Goal: Task Accomplishment & Management: Use online tool/utility

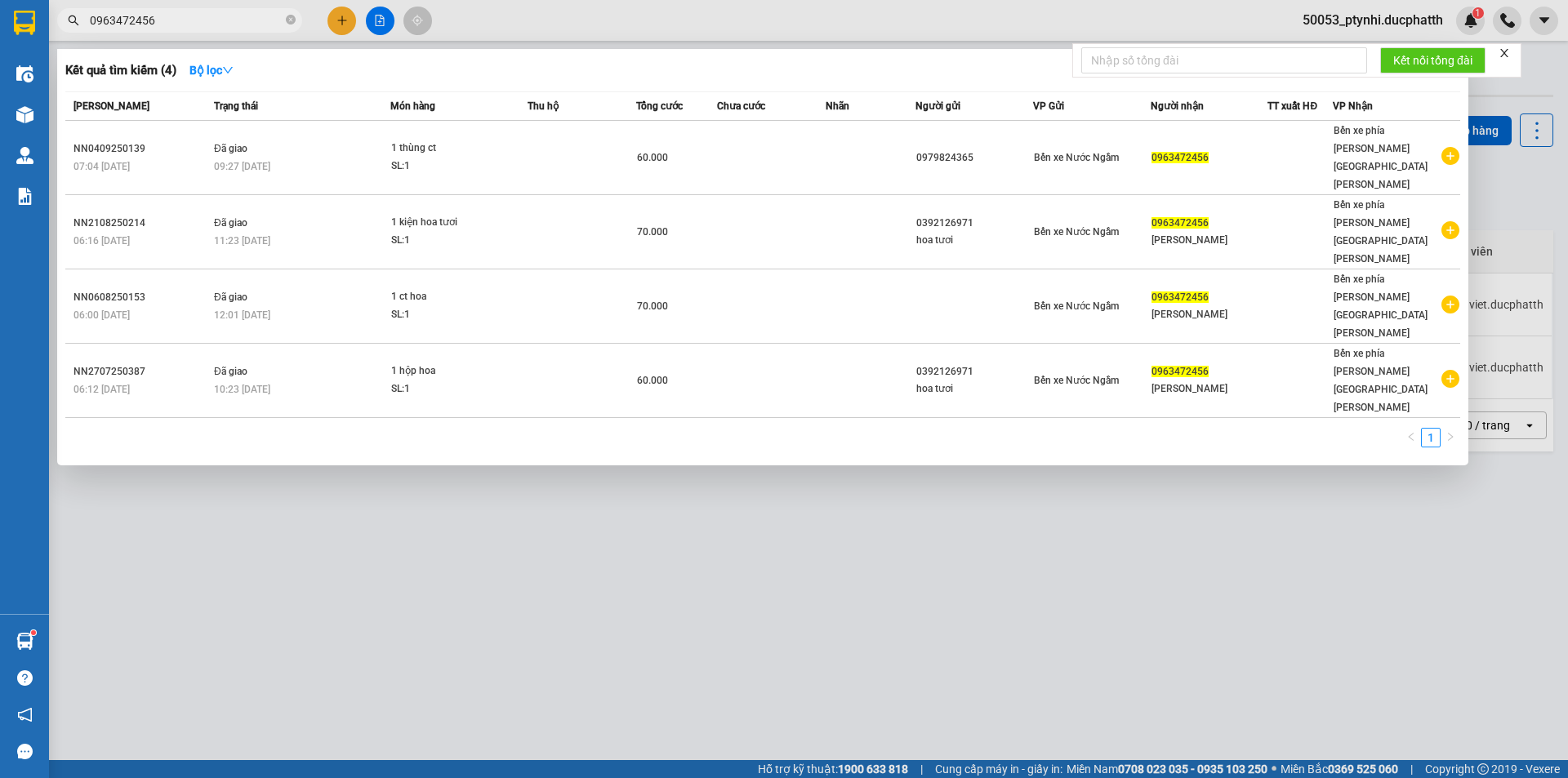
type input "0963472456"
click at [382, 22] on div at bounding box center [784, 389] width 1568 height 778
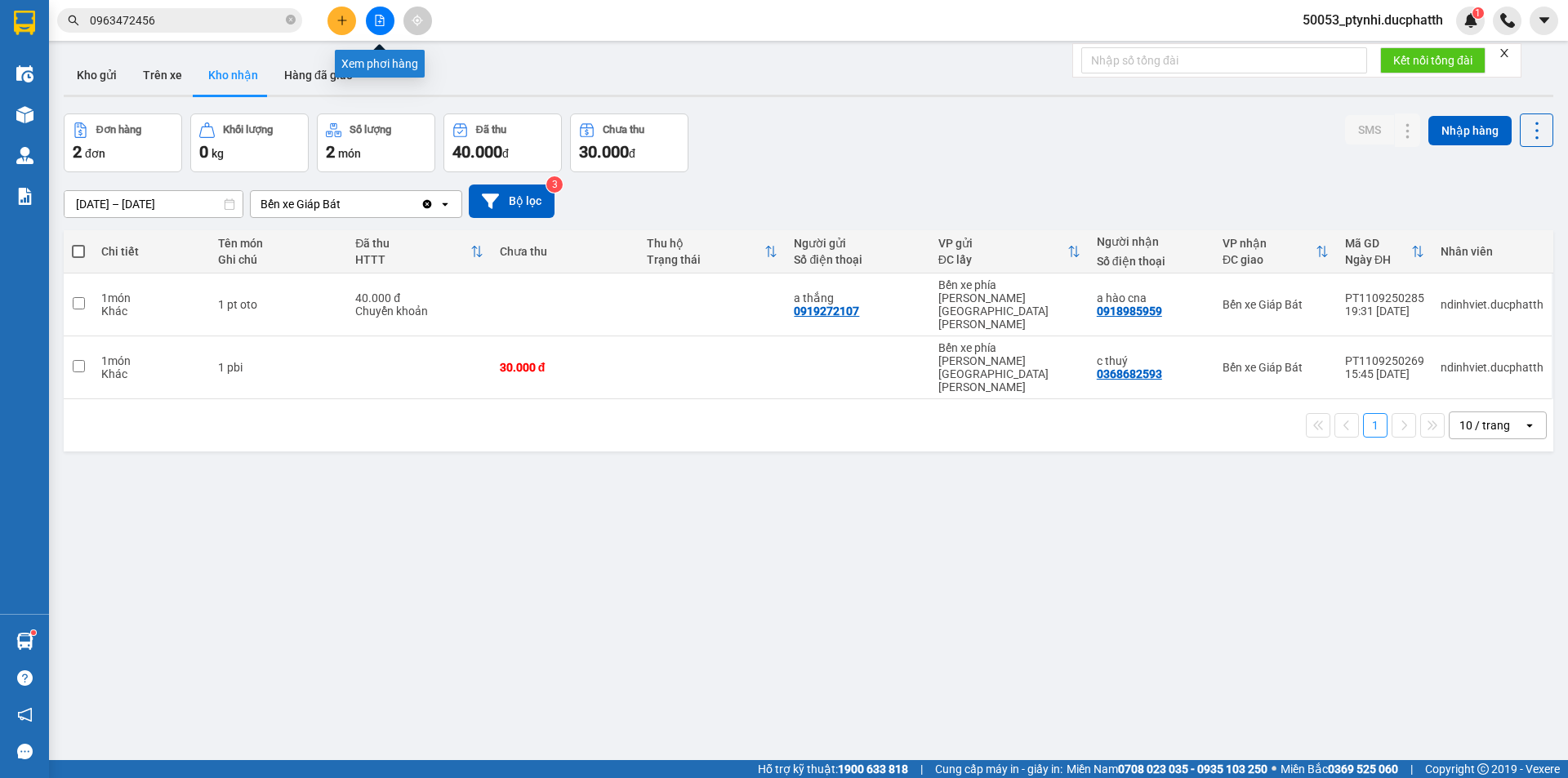
click at [382, 22] on icon "file-add" at bounding box center [380, 21] width 12 height 12
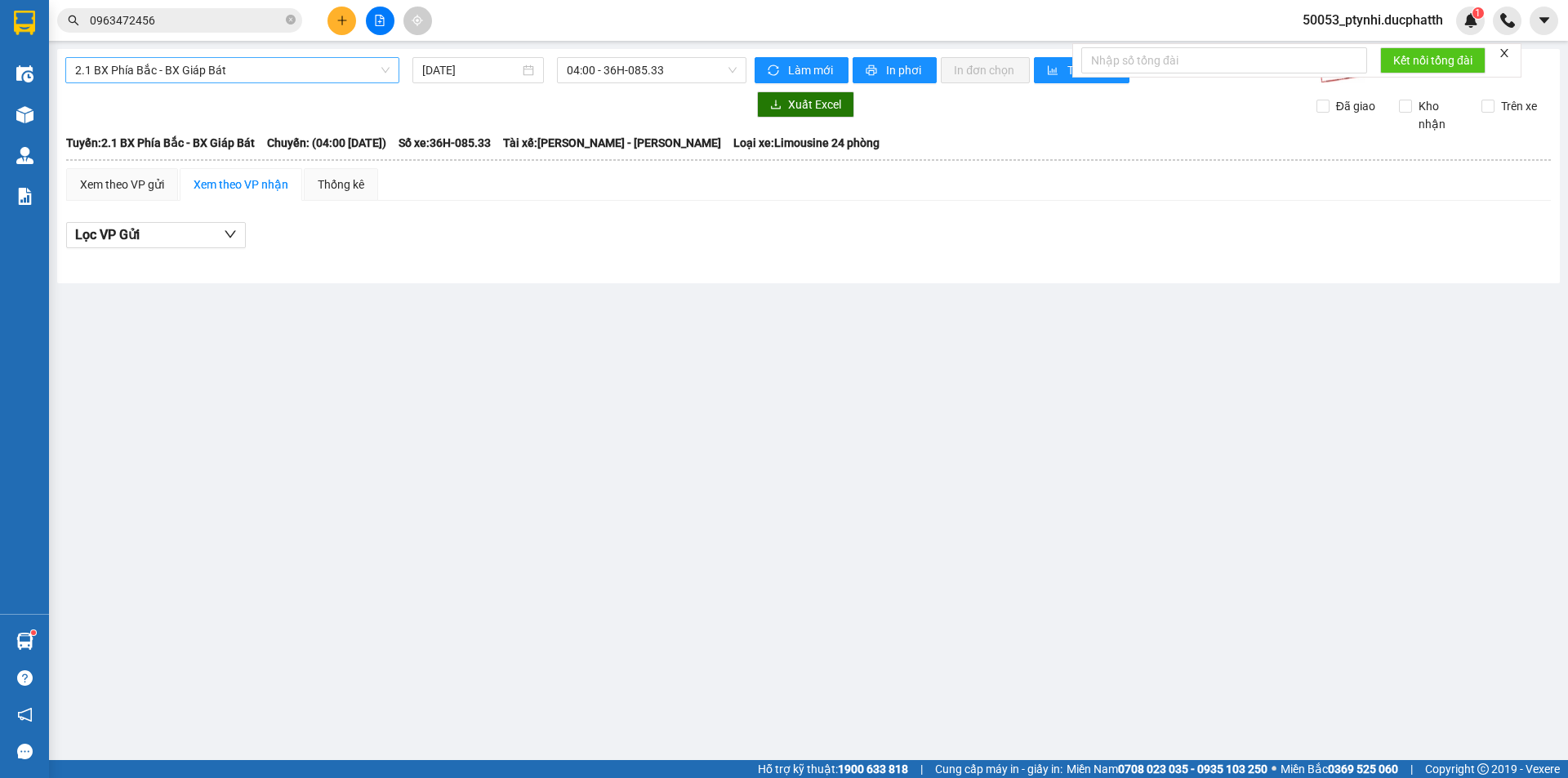
click at [321, 77] on span "2.1 BX Phía Bắc - BX Giáp Bát" at bounding box center [232, 70] width 314 height 24
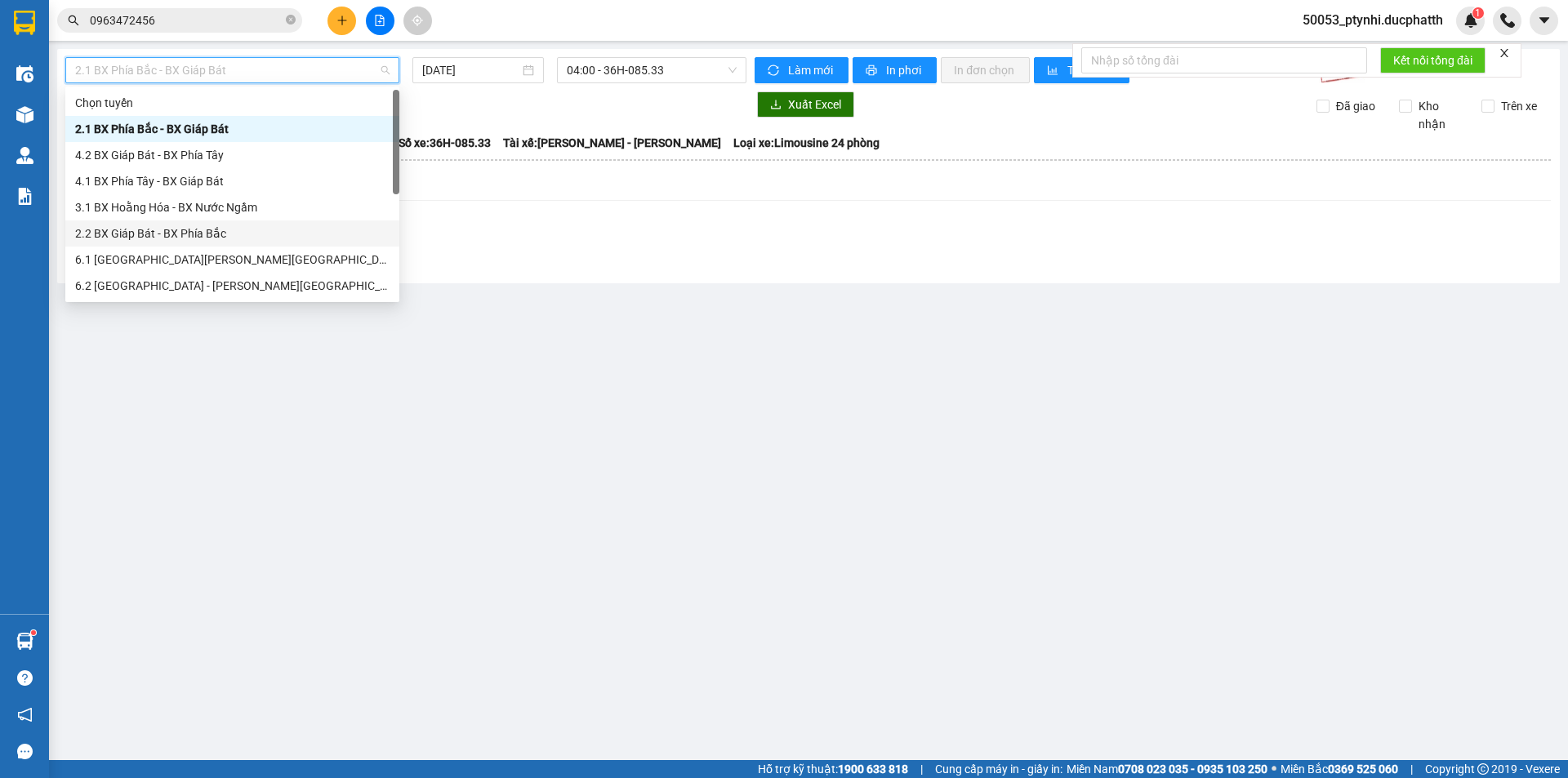
click at [197, 228] on div "2.2 BX Giáp Bát - BX Phía Bắc" at bounding box center [232, 234] width 314 height 18
type input "12/09/2025"
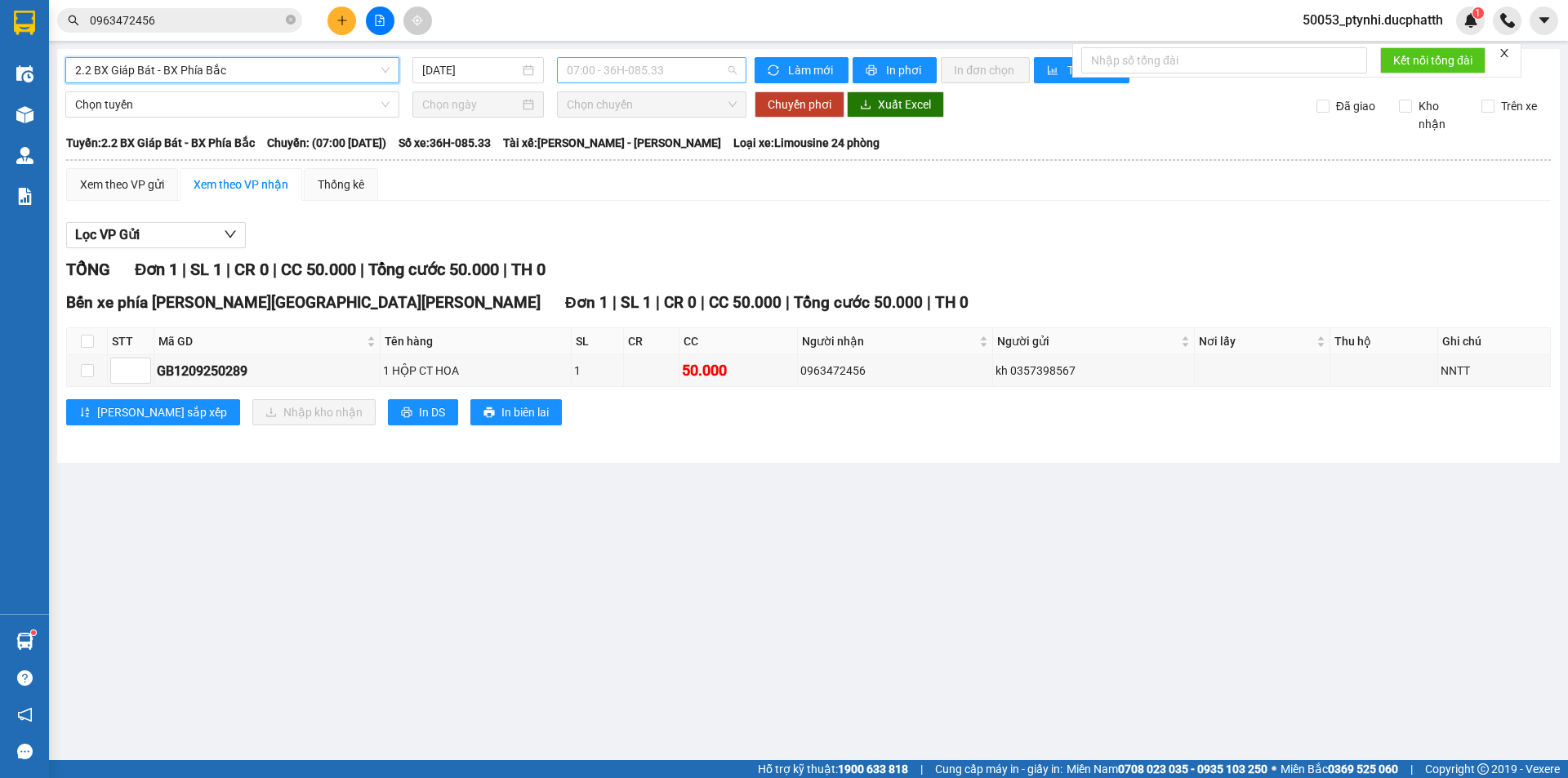
click at [618, 67] on span "07:00 - 36H-085.33" at bounding box center [652, 70] width 170 height 24
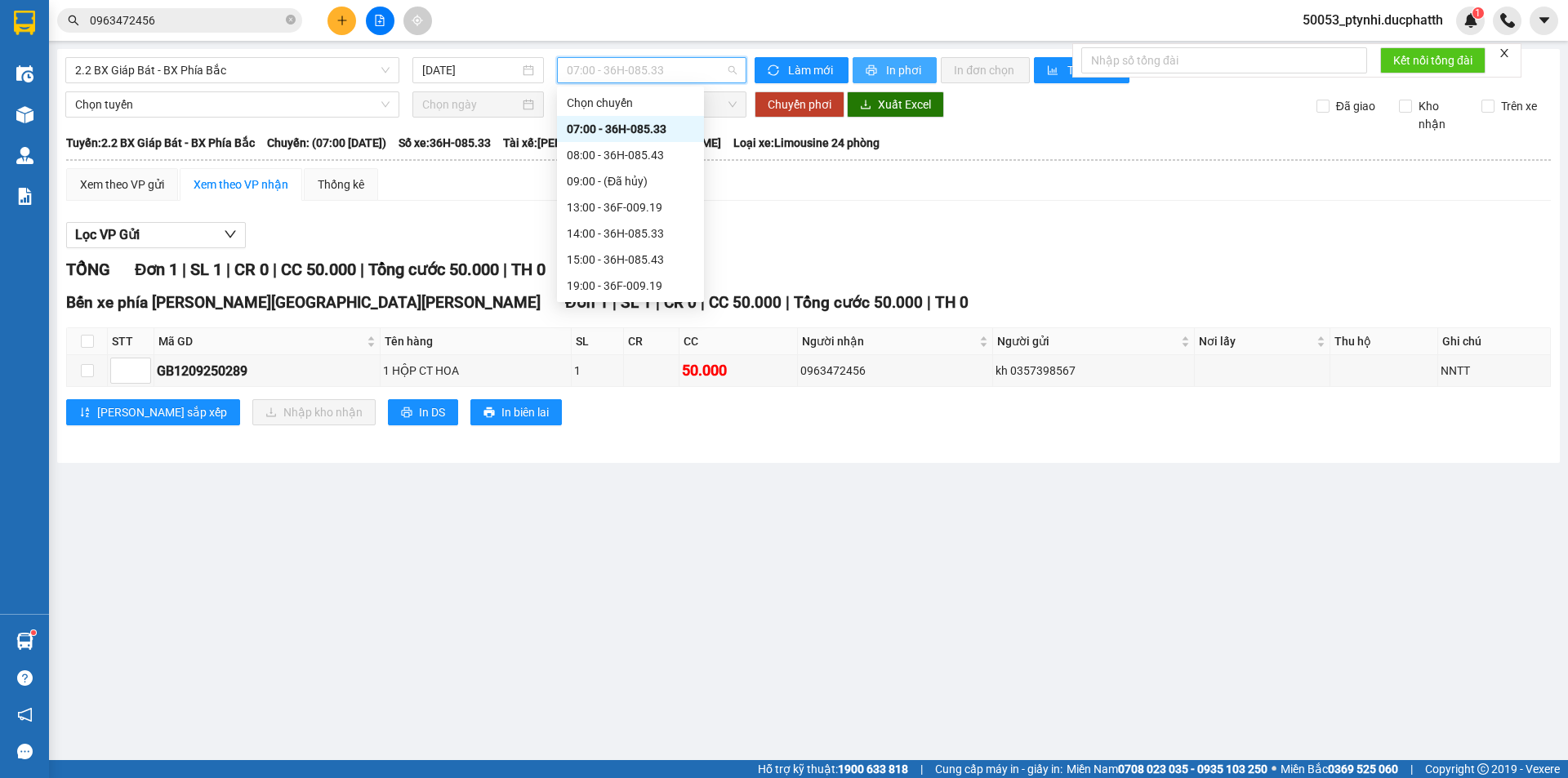
click at [918, 73] on span "In phơi" at bounding box center [904, 71] width 37 height 18
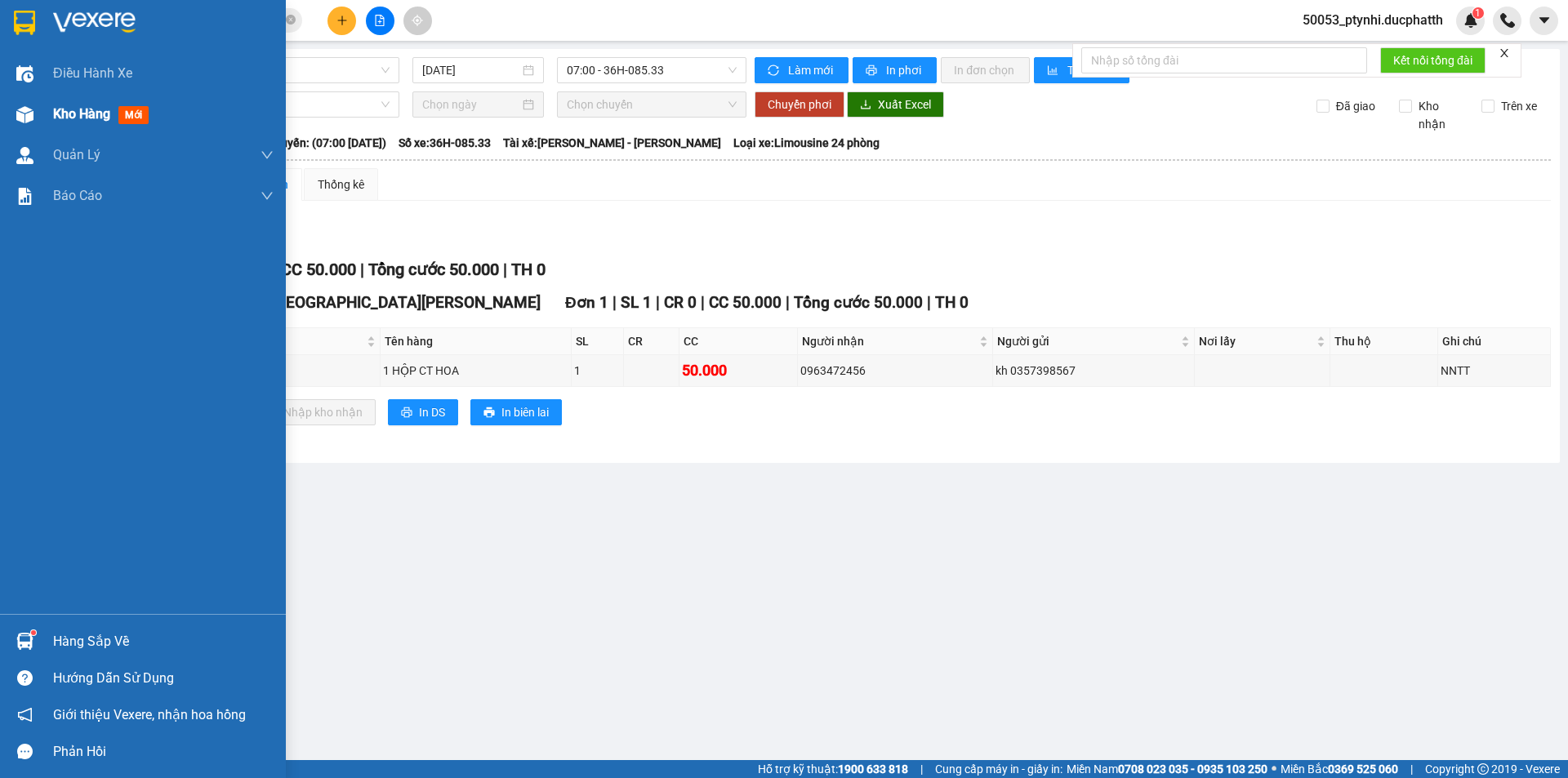
click at [55, 113] on span "Kho hàng" at bounding box center [82, 113] width 57 height 16
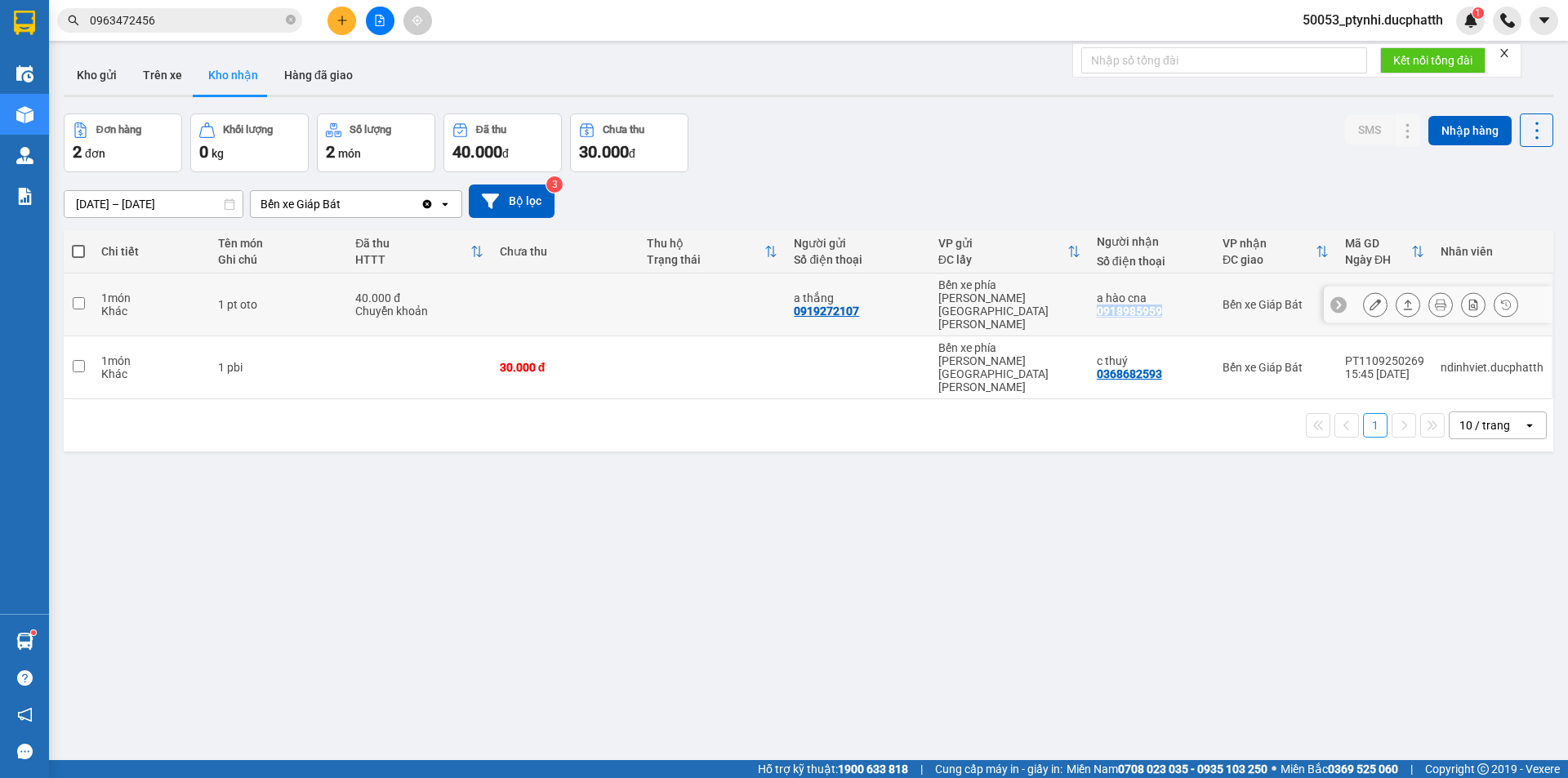
copy div "0918985959"
drag, startPoint x: 1094, startPoint y: 298, endPoint x: 1163, endPoint y: 305, distance: 69.4
click at [1163, 305] on td "a hào cna 0918985959" at bounding box center [1151, 304] width 126 height 62
checkbox input "true"
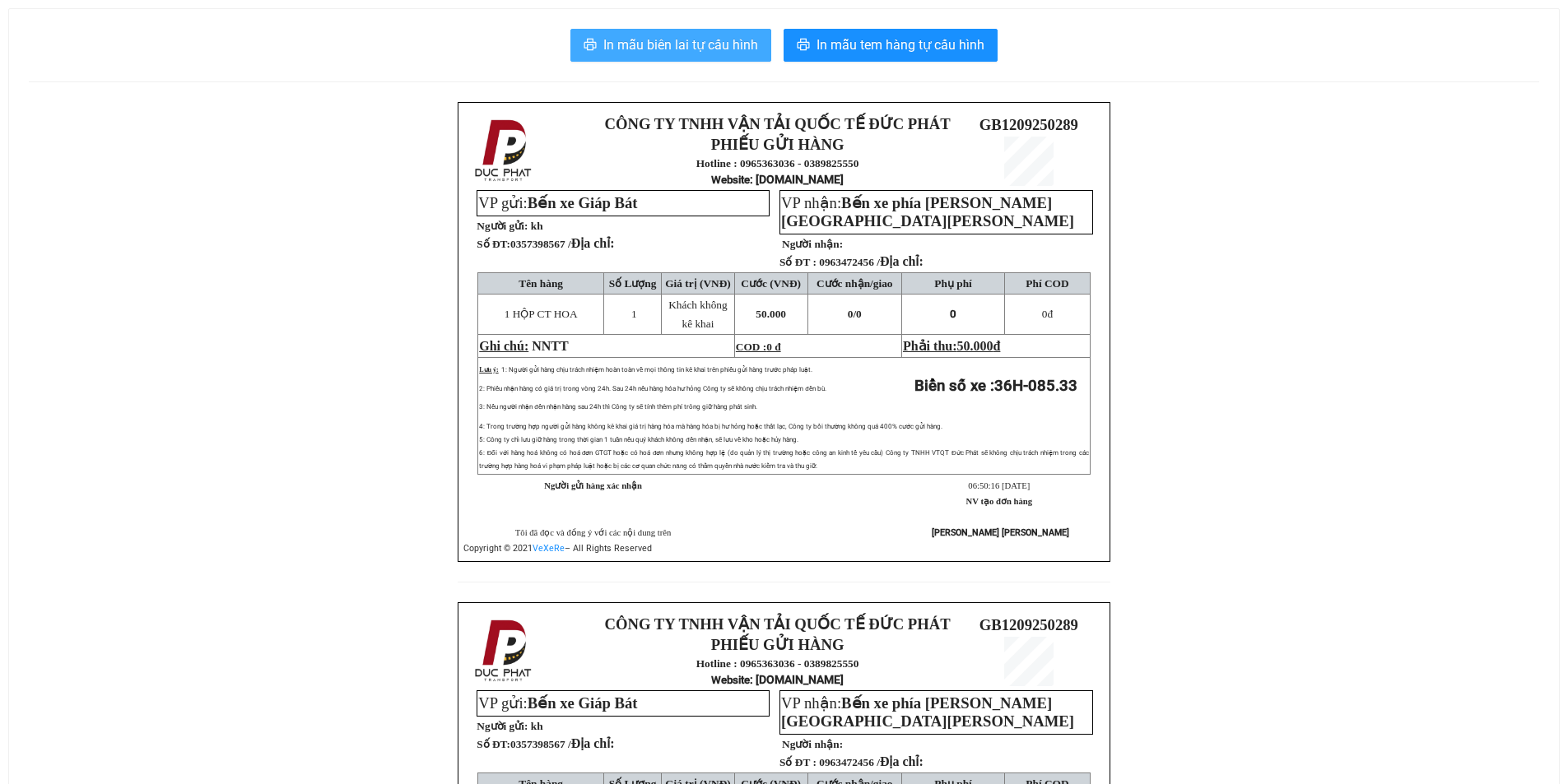
click at [712, 58] on button "In mẫu biên lai tự cấu hình" at bounding box center [670, 44] width 201 height 33
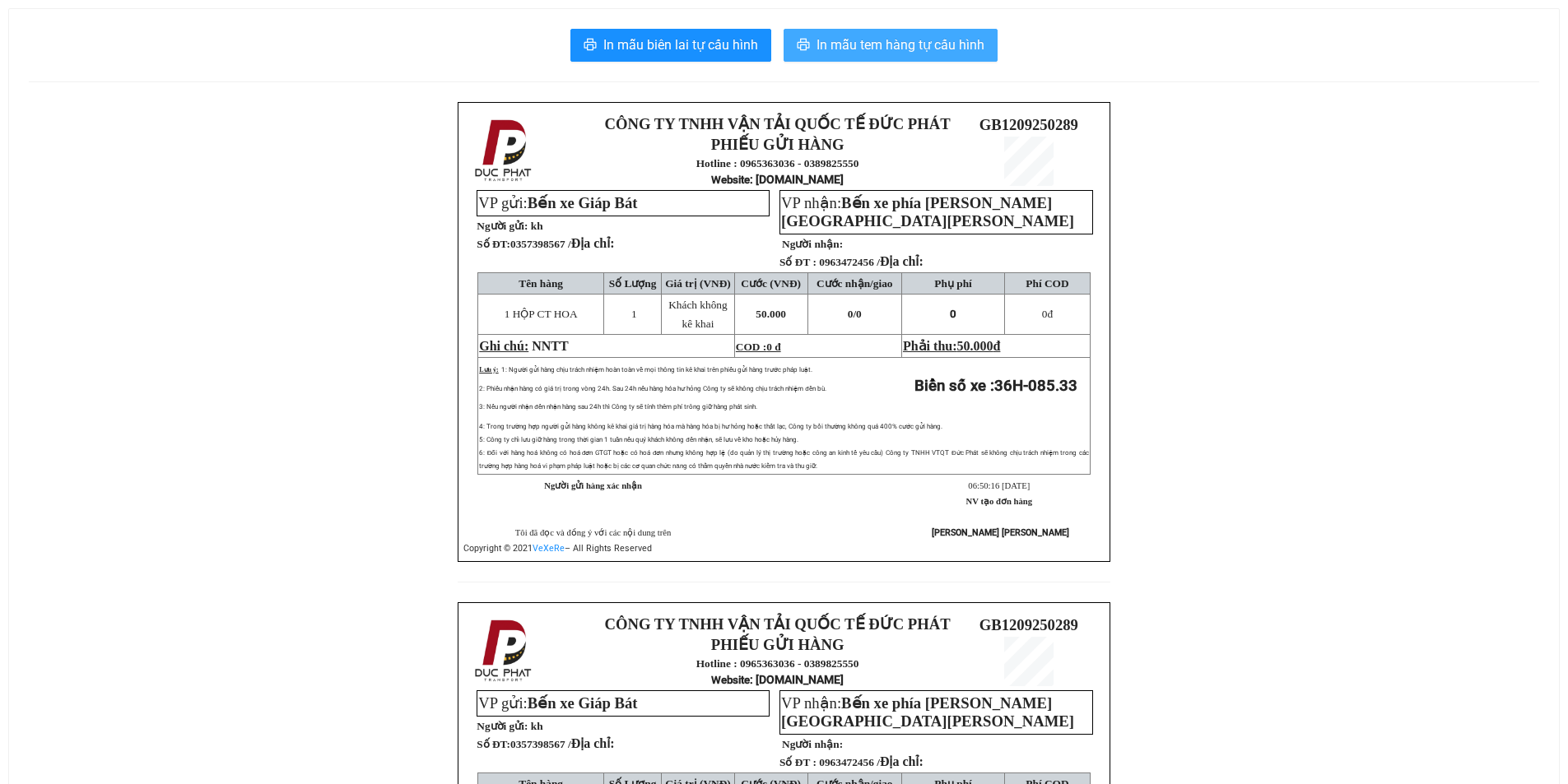
click at [842, 50] on span "In mẫu tem hàng tự cấu hình" at bounding box center [900, 44] width 168 height 21
